Goal: Transaction & Acquisition: Purchase product/service

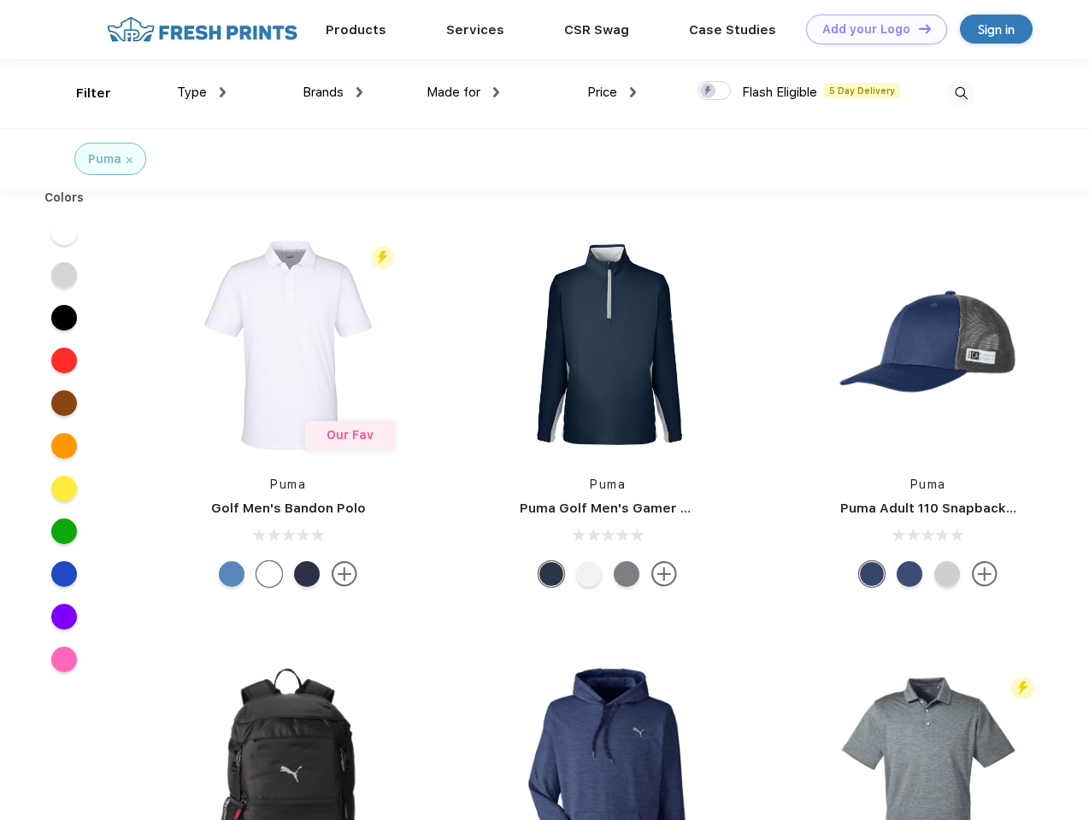
scroll to position [1, 0]
click at [870, 29] on link "Add your Logo Design Tool" at bounding box center [876, 30] width 141 height 30
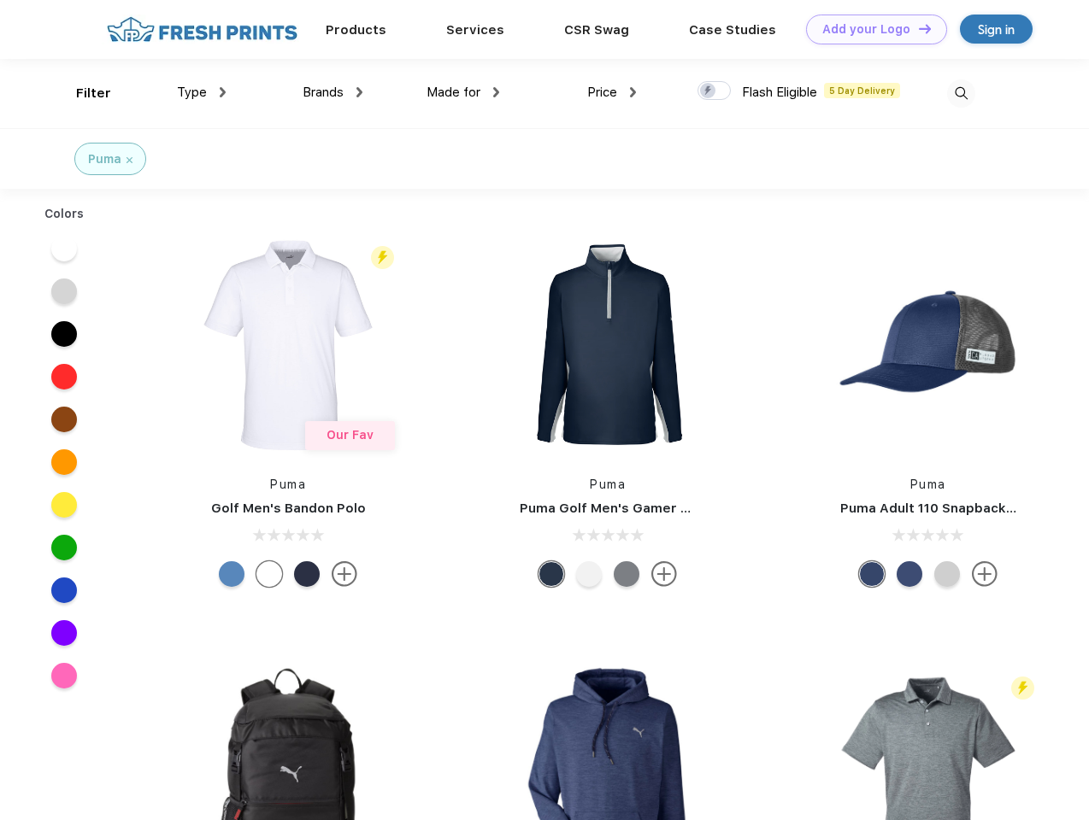
click at [82, 93] on div "Filter" at bounding box center [93, 94] width 35 height 20
click at [202, 92] on span "Type" at bounding box center [192, 92] width 30 height 15
click at [332, 92] on span "Brands" at bounding box center [323, 92] width 41 height 15
click at [463, 92] on span "Made for" at bounding box center [453, 92] width 54 height 15
click at [612, 92] on span "Price" at bounding box center [602, 92] width 30 height 15
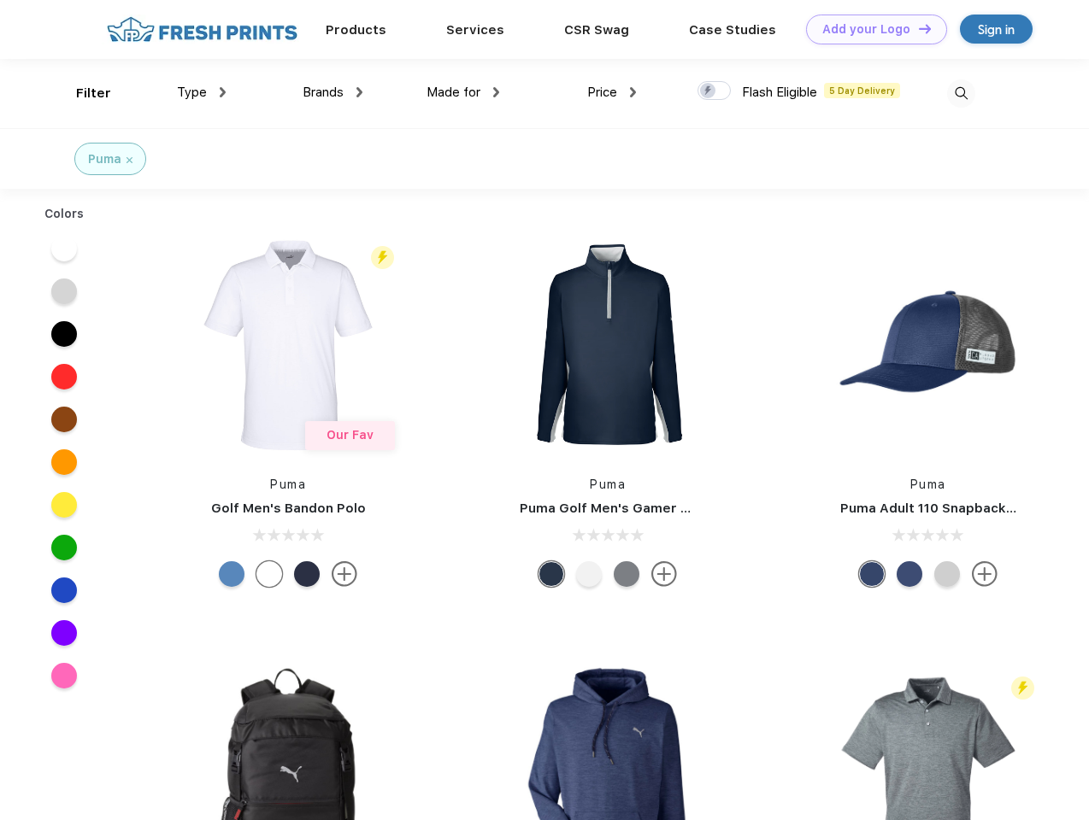
click at [714, 91] on div at bounding box center [713, 90] width 33 height 19
click at [708, 91] on input "checkbox" at bounding box center [702, 85] width 11 height 11
checkbox input "true"
